Goal: Task Accomplishment & Management: Manage account settings

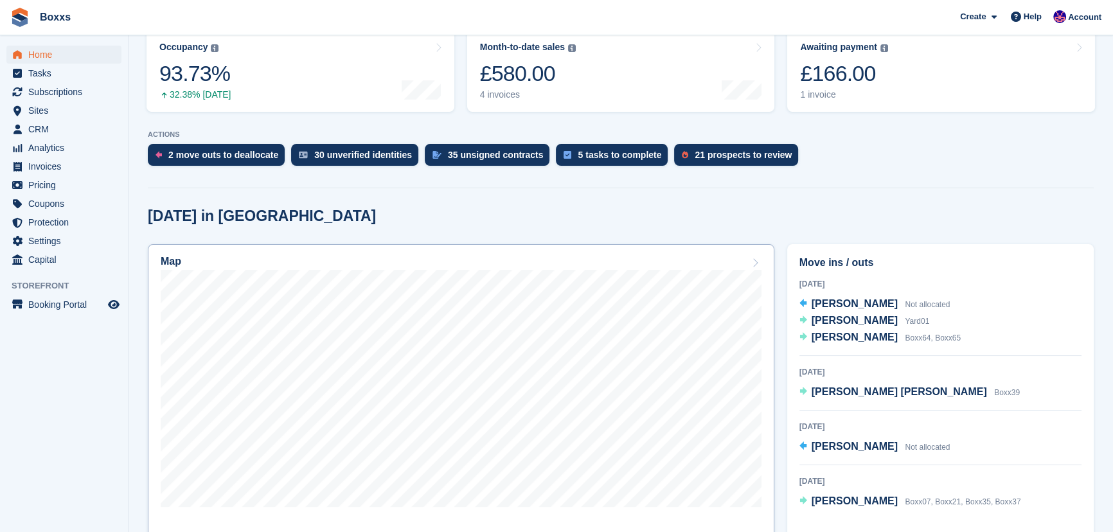
scroll to position [175, 0]
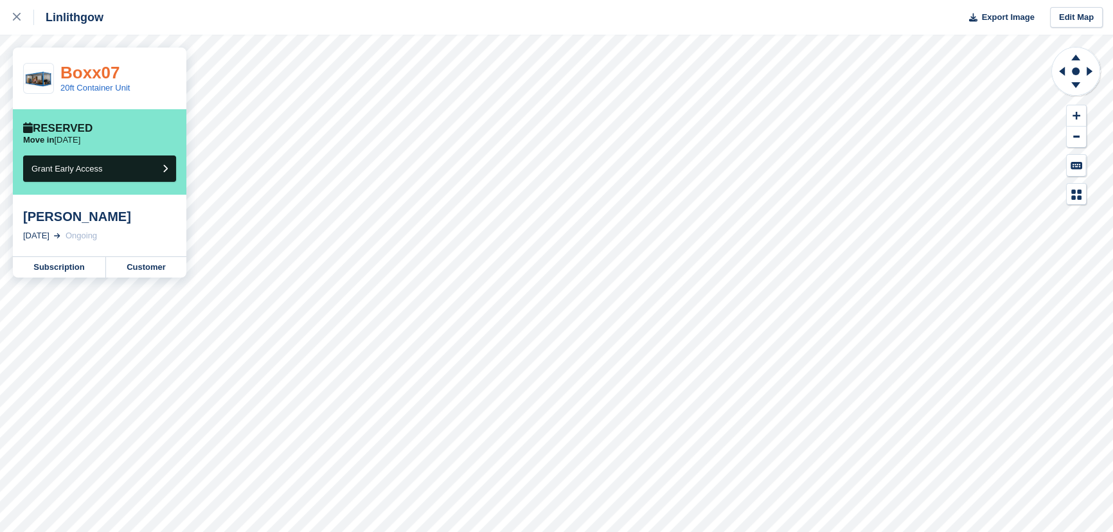
click at [84, 73] on link "Boxx07" at bounding box center [90, 72] width 60 height 19
click at [67, 270] on link "Subscription" at bounding box center [59, 267] width 93 height 21
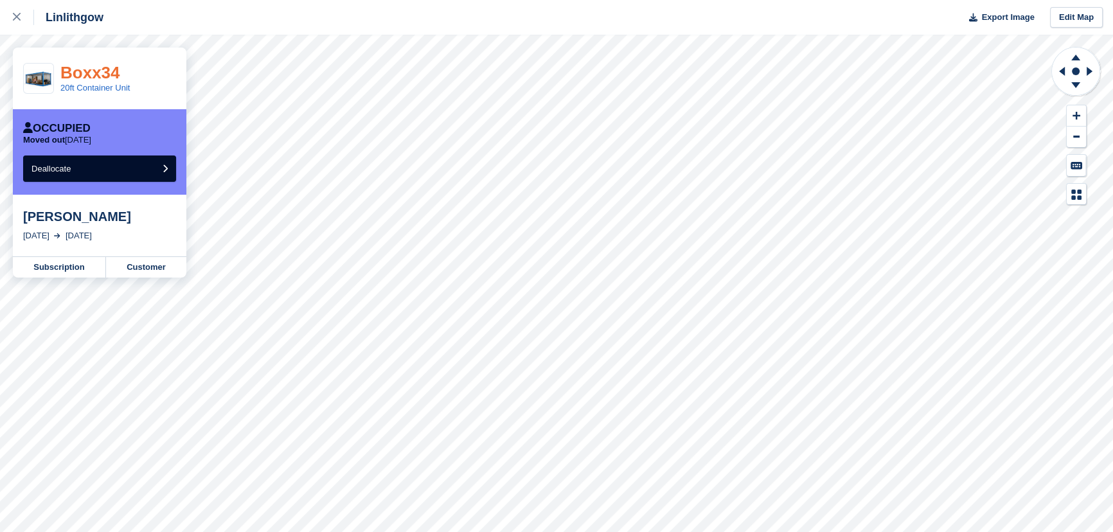
click at [78, 67] on link "Boxx34" at bounding box center [90, 72] width 60 height 19
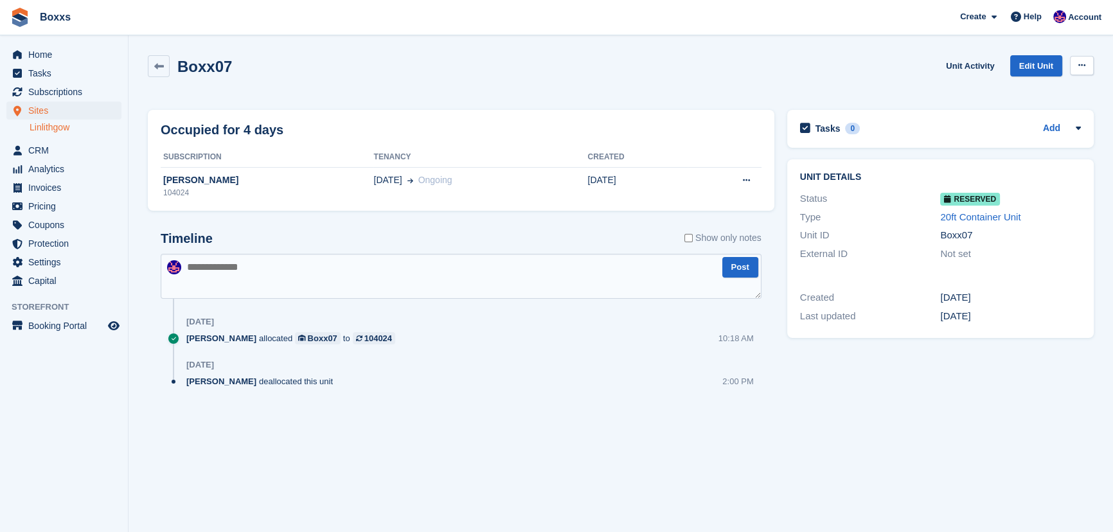
click at [1083, 61] on icon at bounding box center [1081, 65] width 7 height 8
click at [991, 119] on p "Deallocate" at bounding box center [1032, 118] width 112 height 17
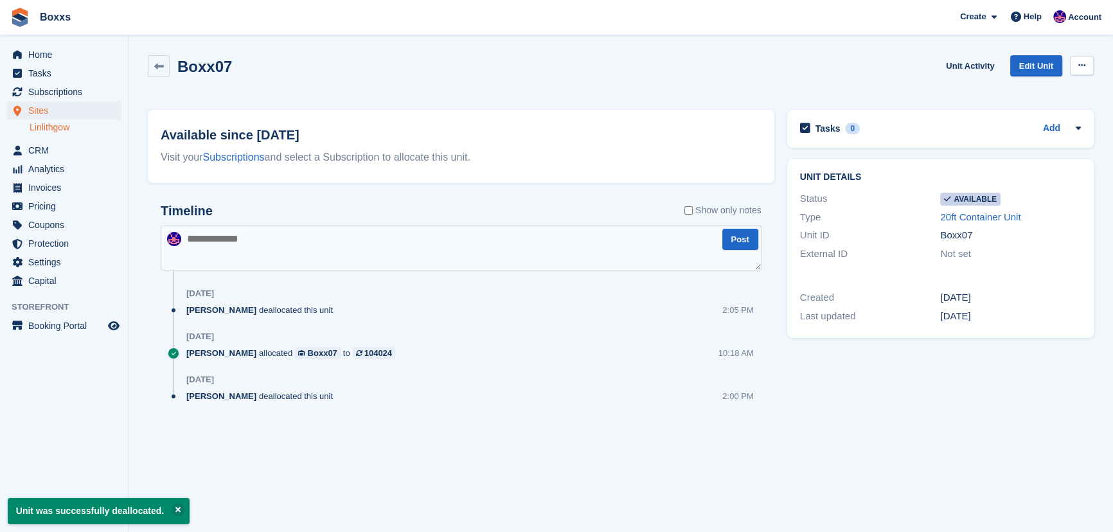
click at [1079, 64] on icon at bounding box center [1081, 65] width 7 height 8
click at [1043, 85] on p "Make unavailable" at bounding box center [1032, 90] width 112 height 17
click at [159, 64] on icon at bounding box center [159, 67] width 10 height 10
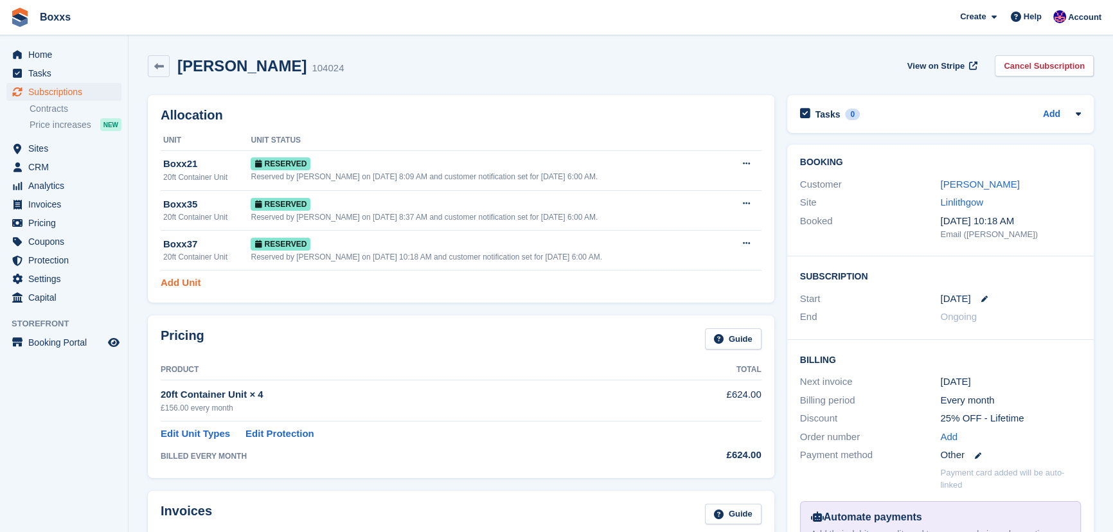
click at [193, 281] on link "Add Unit" at bounding box center [181, 283] width 40 height 15
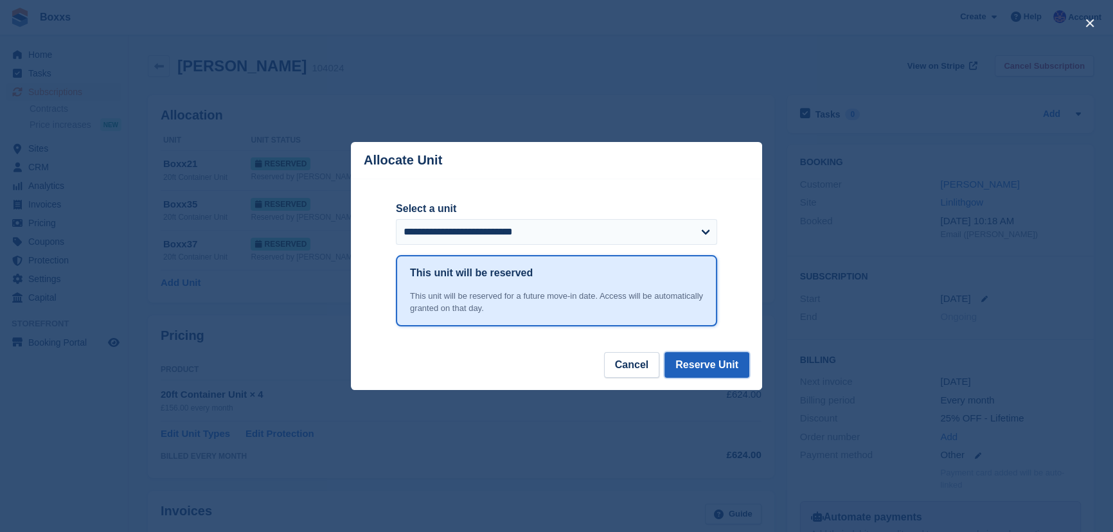
click at [704, 360] on button "Reserve Unit" at bounding box center [706, 365] width 85 height 26
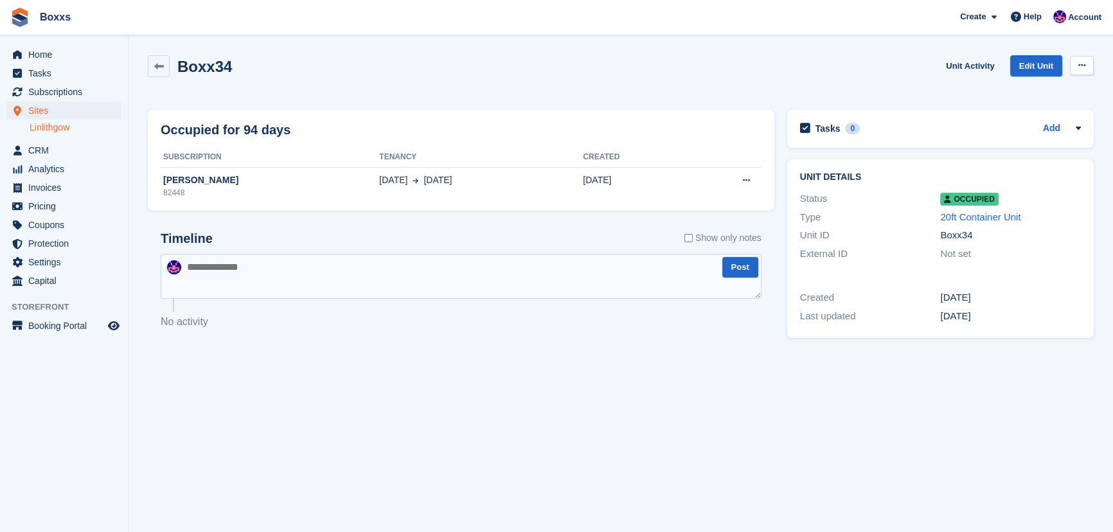
click at [1082, 62] on icon at bounding box center [1081, 65] width 7 height 8
click at [1002, 134] on p "Deallocate" at bounding box center [1032, 135] width 112 height 17
